Goal: Information Seeking & Learning: Learn about a topic

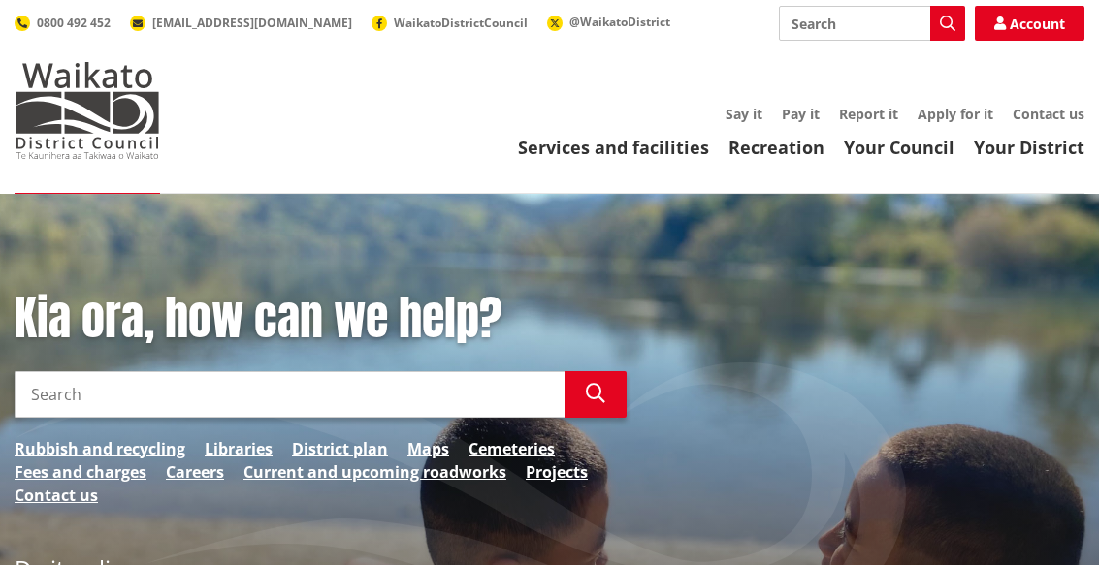
click at [179, 388] on input "Search" at bounding box center [290, 394] width 550 height 47
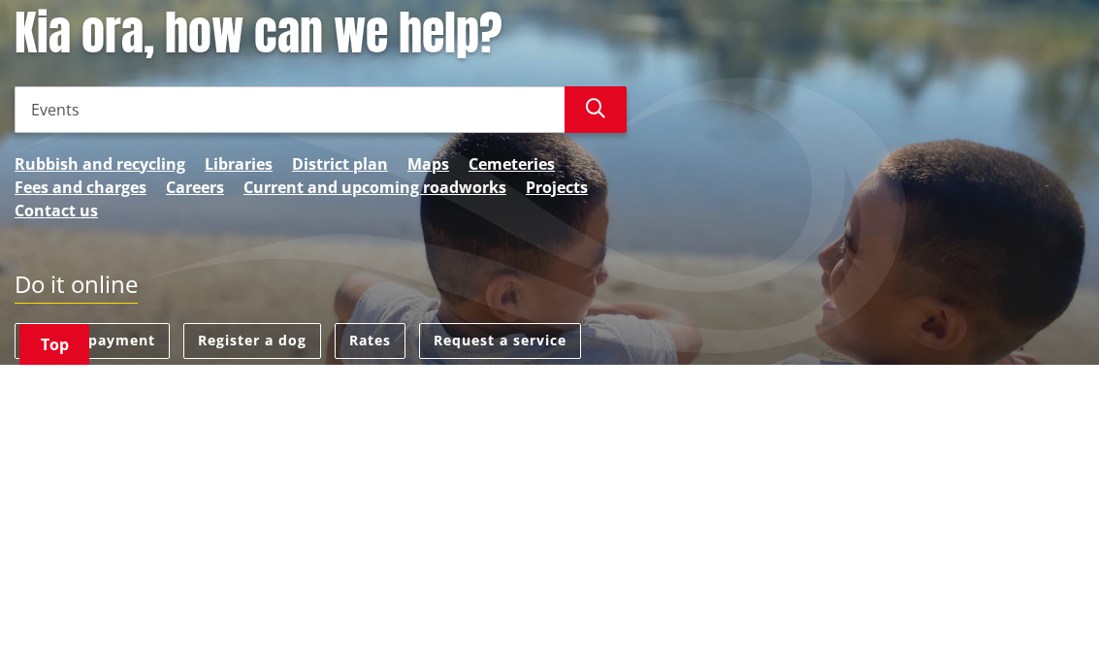
type input "Events"
click at [603, 384] on icon "button" at bounding box center [595, 393] width 19 height 19
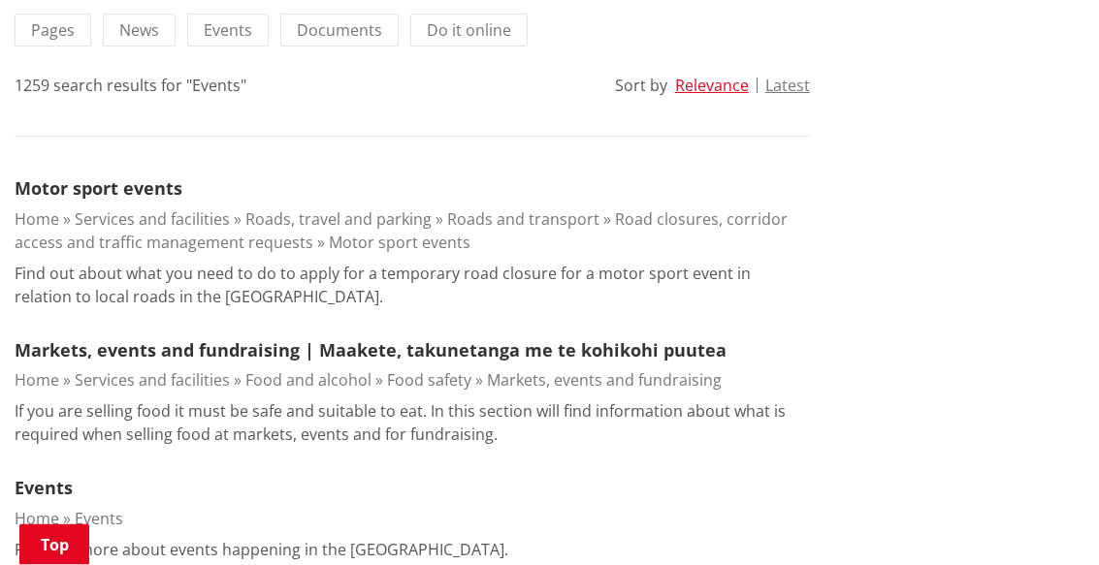
scroll to position [430, 0]
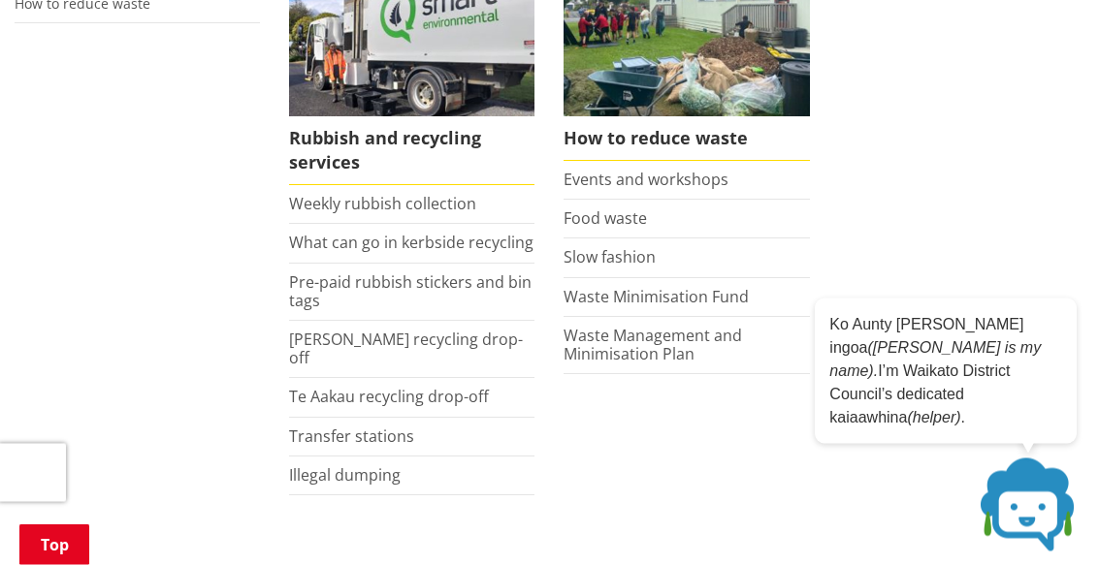
scroll to position [480, 0]
click at [632, 261] on link "Slow fashion" at bounding box center [609, 256] width 92 height 21
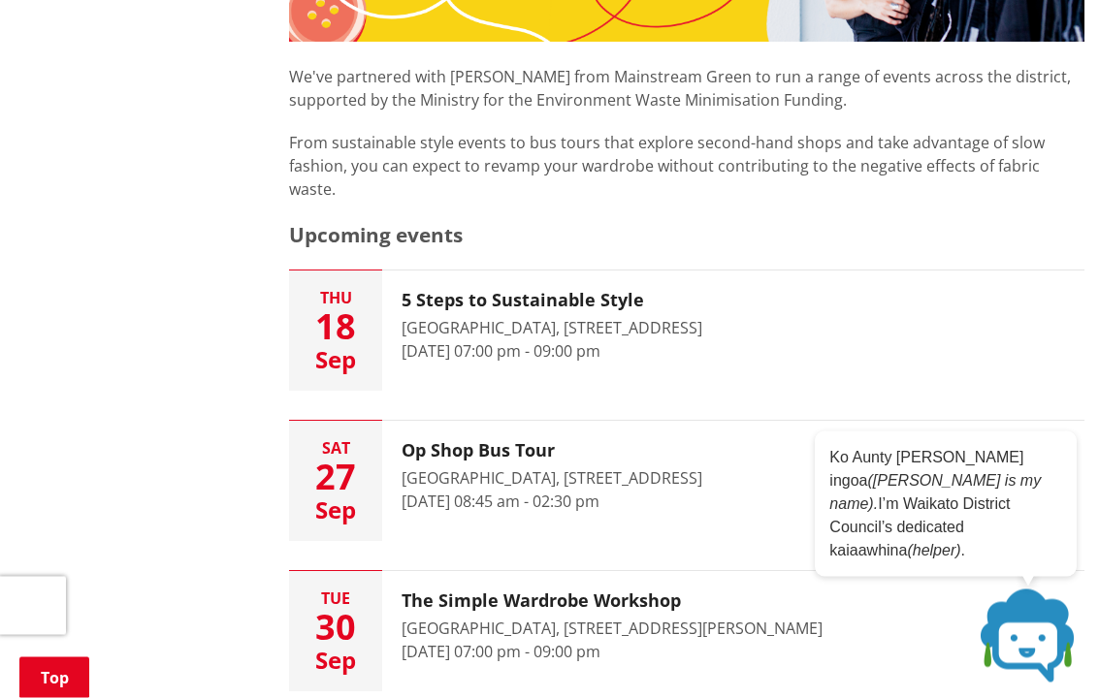
scroll to position [828, 0]
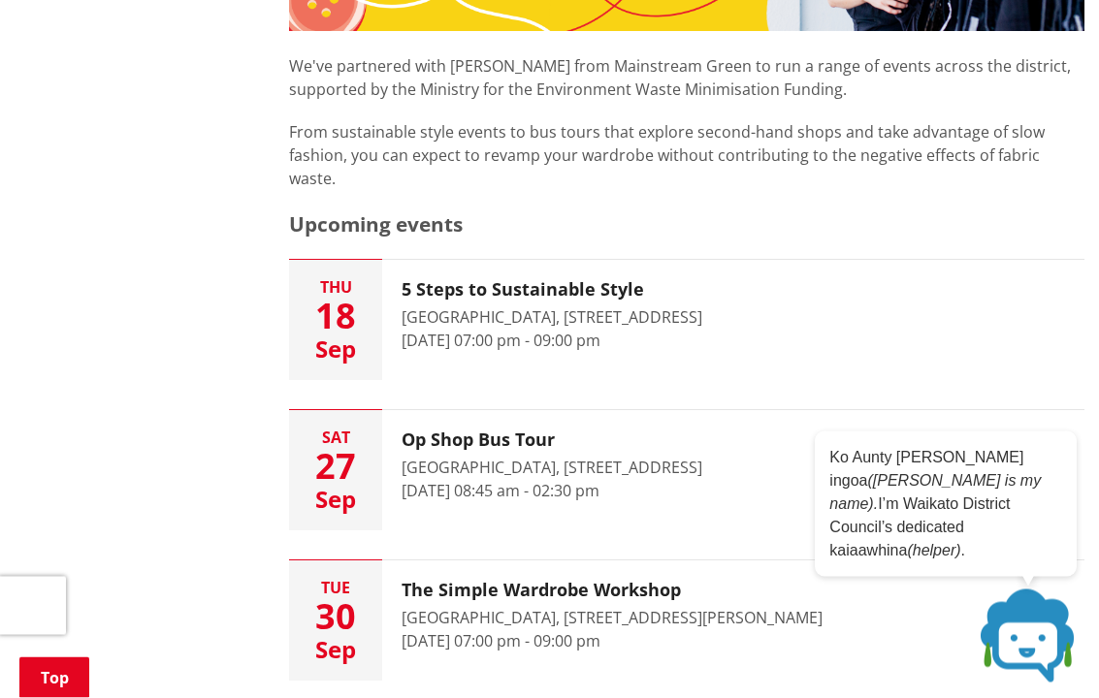
click at [600, 331] on time "[DATE] 07:00 pm - 09:00 pm" at bounding box center [501, 341] width 199 height 21
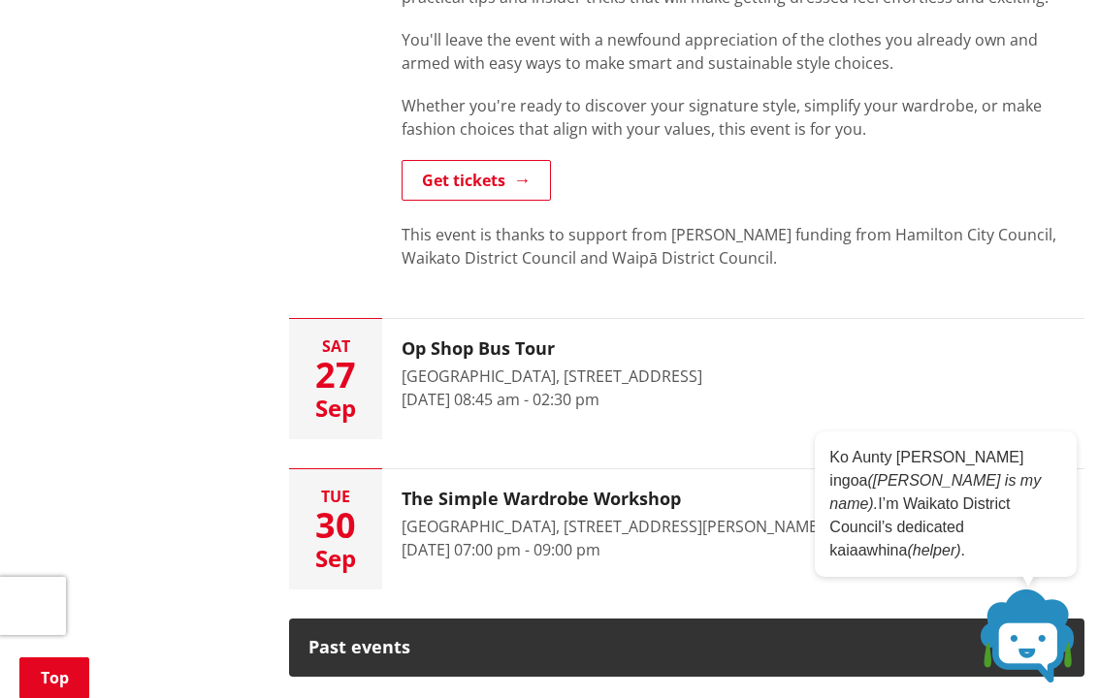
scroll to position [1624, 0]
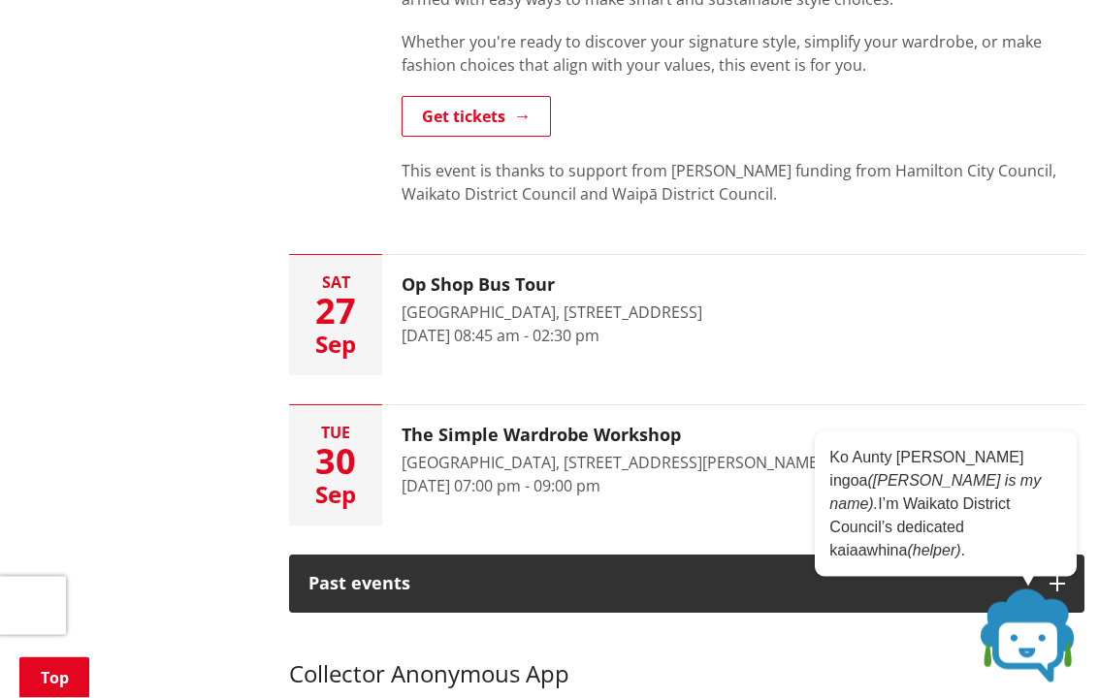
click at [466, 97] on link "Get tickets" at bounding box center [476, 117] width 149 height 41
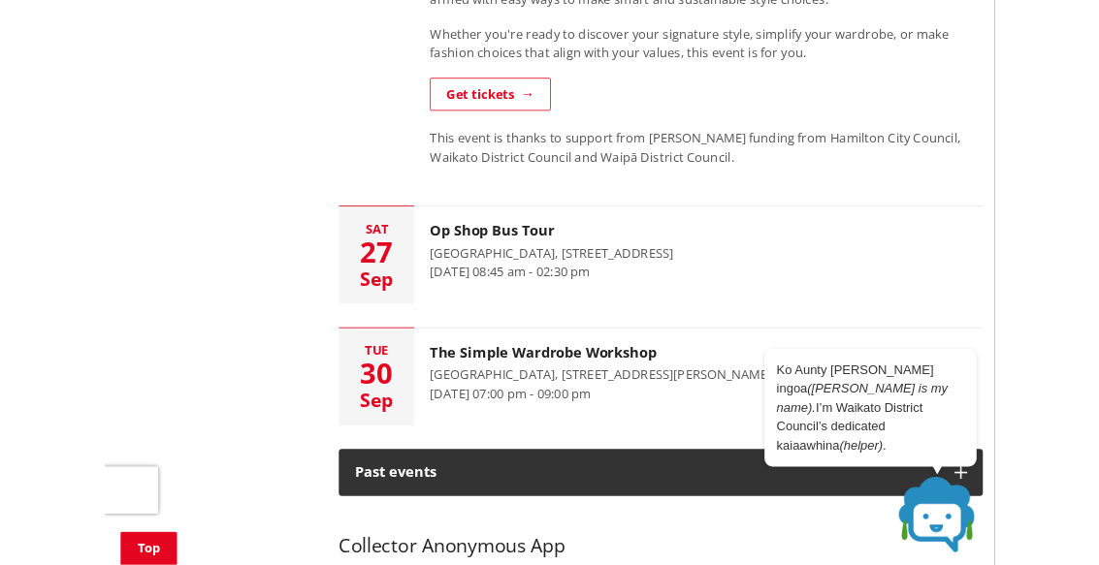
scroll to position [1680, 0]
